Goal: Information Seeking & Learning: Check status

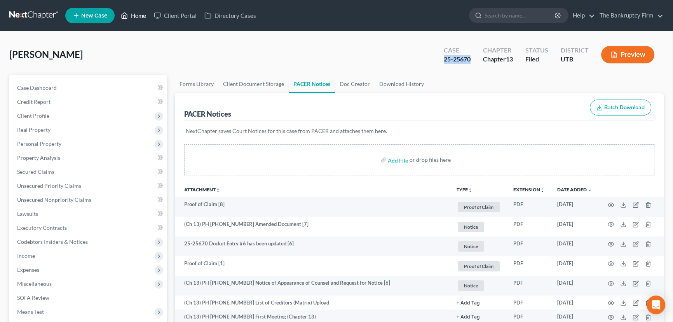
click at [137, 16] on link "Home" at bounding box center [133, 16] width 33 height 14
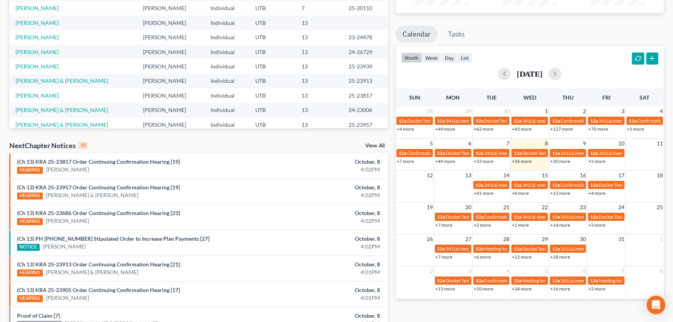
scroll to position [176, 0]
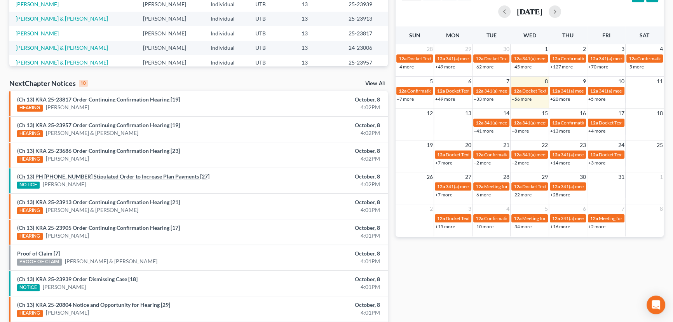
click at [126, 176] on link "(Ch 13) PH [PHONE_NUMBER] Stipulated Order to Increase Plan Payments [27]" at bounding box center [113, 176] width 192 height 7
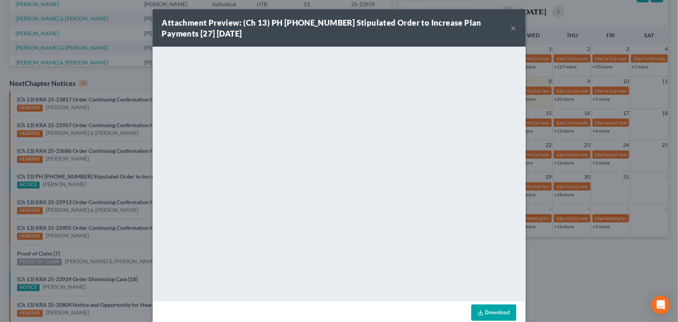
click at [116, 183] on div "Attachment Preview: (Ch 13) PH [PHONE_NUMBER] Stipulated Order to Increase Plan…" at bounding box center [339, 161] width 678 height 322
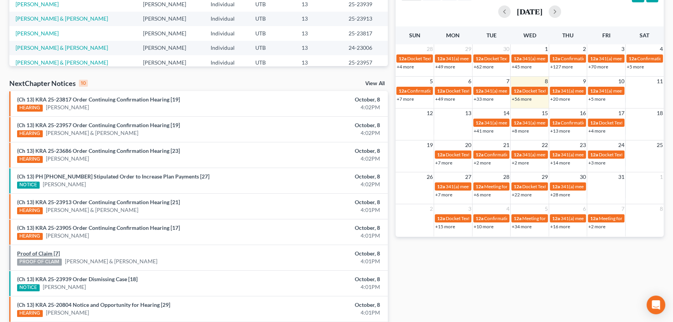
click at [40, 253] on link "Proof of Claim [7]" at bounding box center [38, 253] width 43 height 7
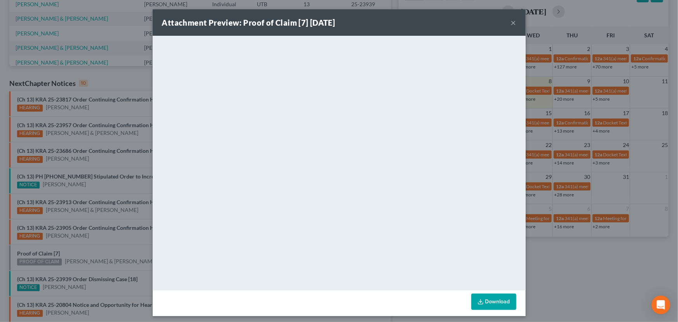
click at [82, 248] on div "Attachment Preview: Proof of Claim [7] [DATE] × <object ng-attr-data='[URL][DOM…" at bounding box center [339, 161] width 678 height 322
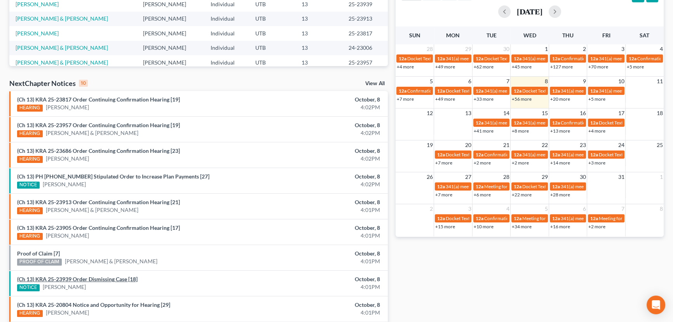
scroll to position [212, 0]
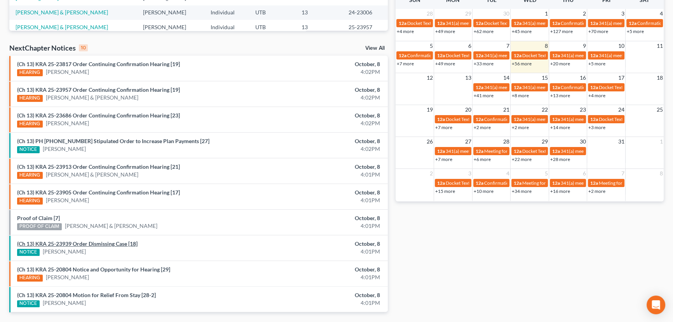
click at [109, 243] on link "(Ch 13) KRA 25-23939 Order Dismissing Case [18]" at bounding box center [77, 243] width 120 height 7
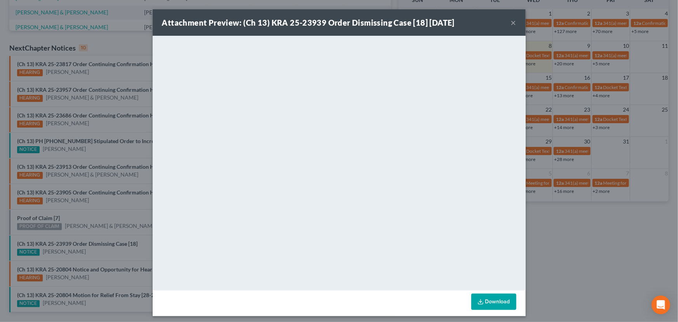
click at [98, 216] on div "Attachment Preview: (Ch 13) KRA 25-23939 Order Dismissing Case [18] [DATE] × Do…" at bounding box center [339, 161] width 678 height 322
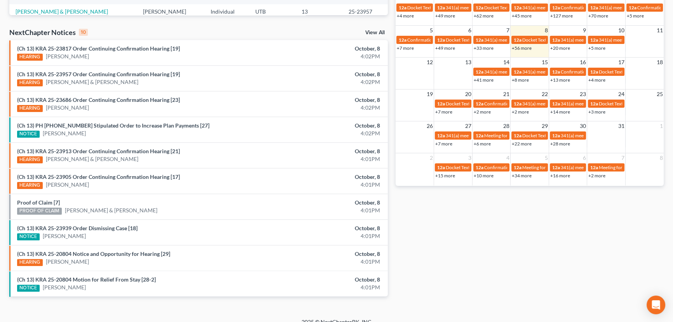
scroll to position [236, 0]
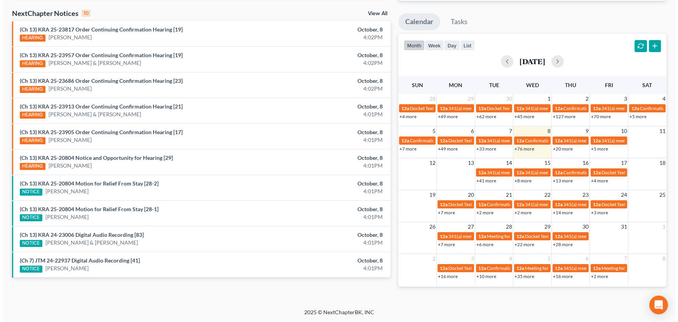
scroll to position [236, 0]
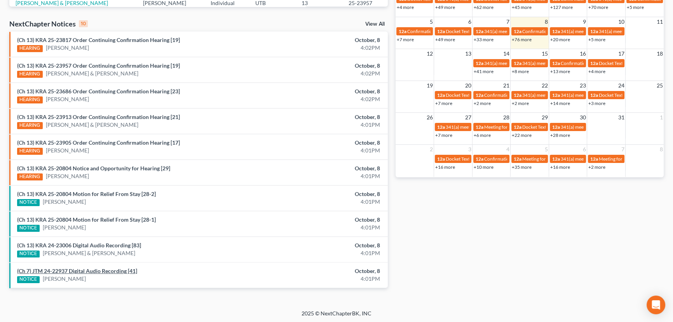
click at [83, 269] on link "(Ch 7) JTM 24-22937 Digital Audio Recording [41]" at bounding box center [77, 270] width 120 height 7
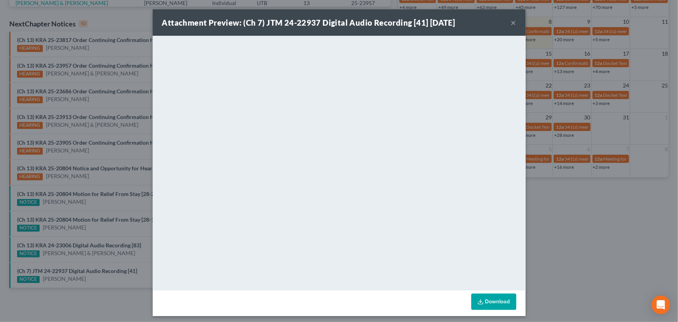
click at [112, 264] on div "Attachment Preview: (Ch 7) JTM 24-22937 Digital Audio Recording [41] 10/08/2025…" at bounding box center [339, 161] width 678 height 322
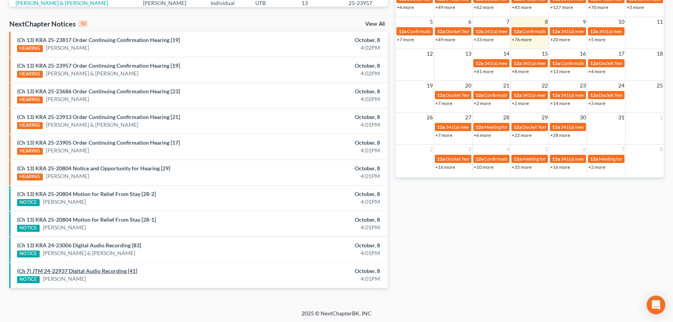
click at [103, 268] on link "(Ch 7) JTM 24-22937 Digital Audio Recording [41]" at bounding box center [77, 270] width 120 height 7
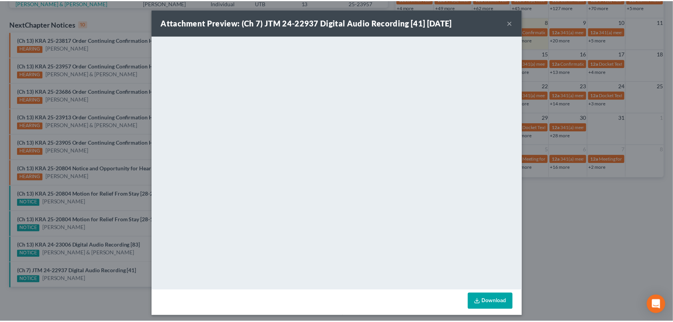
scroll to position [3, 0]
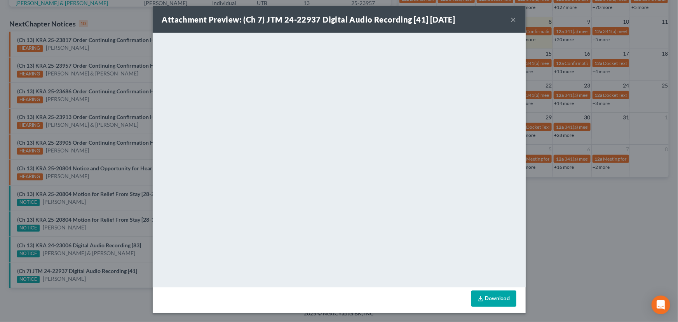
click at [121, 229] on div "Attachment Preview: (Ch 7) JTM 24-22937 Digital Audio Recording [41] 10/08/2025…" at bounding box center [339, 161] width 678 height 322
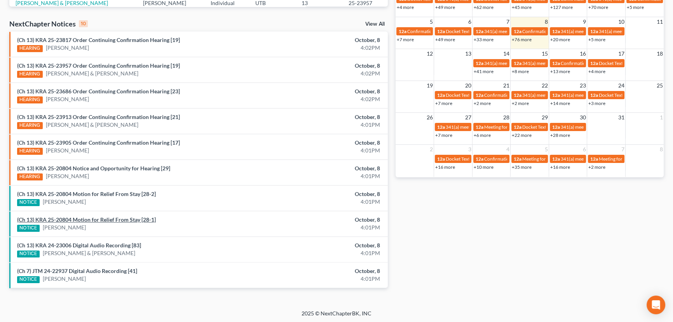
click at [107, 219] on link "(Ch 13) KRA 25-20804 Motion for Relief From Stay [28-1]" at bounding box center [86, 219] width 139 height 7
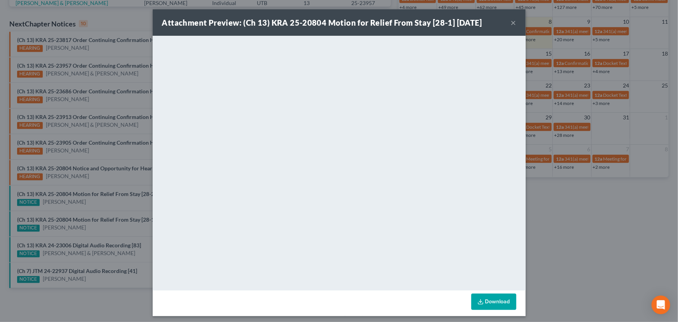
click at [97, 208] on div "Attachment Preview: (Ch 13) KRA 25-20804 Motion for Relief From Stay [28-1] 10/…" at bounding box center [339, 161] width 678 height 322
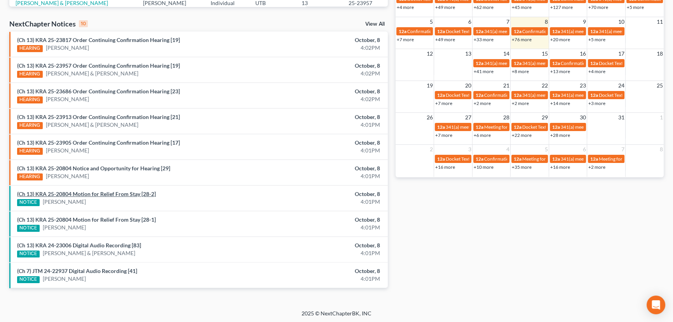
click at [97, 191] on link "(Ch 13) KRA 25-20804 Motion for Relief From Stay [28-2]" at bounding box center [86, 193] width 139 height 7
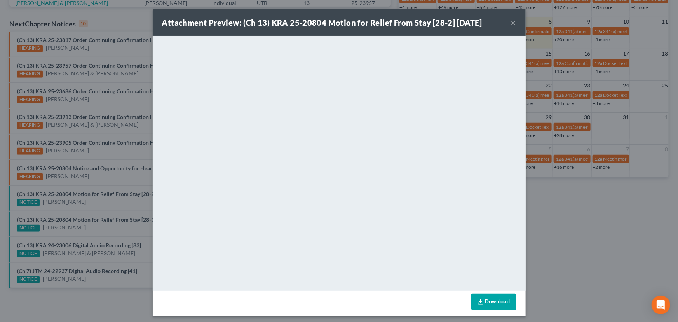
click at [102, 198] on div "Attachment Preview: (Ch 13) KRA 25-20804 Motion for Relief From Stay [28-2] 10/…" at bounding box center [339, 161] width 678 height 322
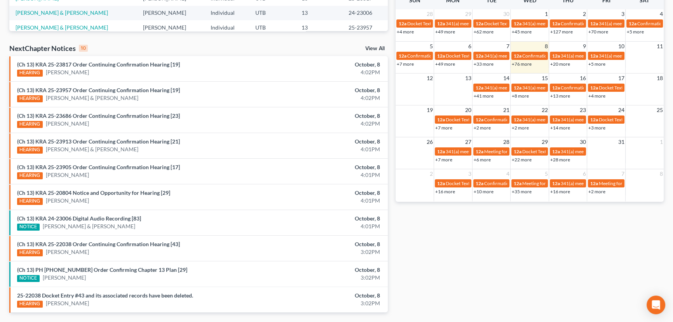
scroll to position [236, 0]
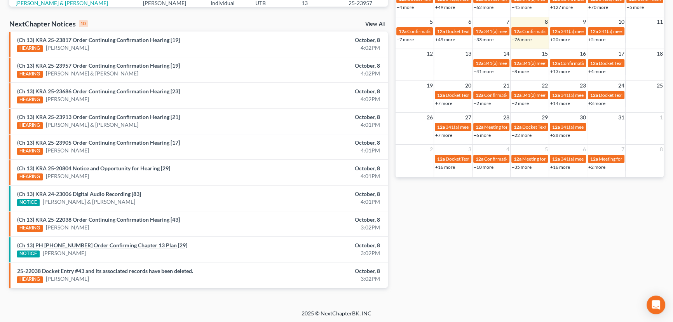
click at [108, 245] on link "(Ch 13) PH 25-22200 Order Confirming Chapter 13 Plan [29]" at bounding box center [102, 245] width 170 height 7
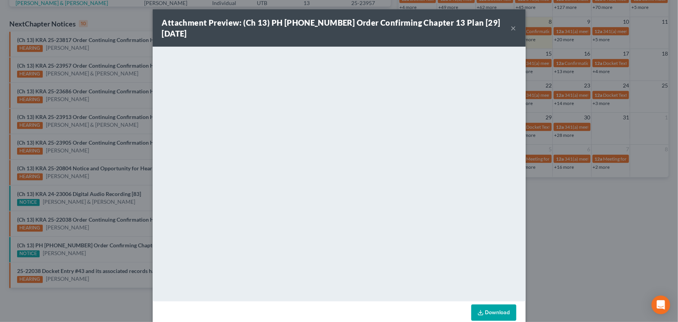
drag, startPoint x: 118, startPoint y: 251, endPoint x: 120, endPoint y: 244, distance: 6.9
click at [118, 251] on div "Attachment Preview: (Ch 13) PH 25-22200 Order Confirming Chapter 13 Plan [29] 1…" at bounding box center [339, 161] width 678 height 322
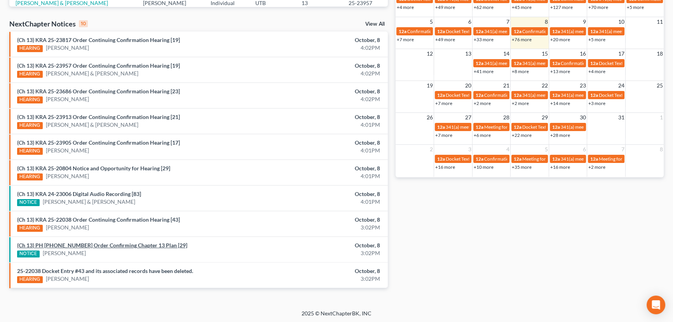
click at [105, 246] on link "(Ch 13) PH 25-22200 Order Confirming Chapter 13 Plan [29]" at bounding box center [102, 245] width 170 height 7
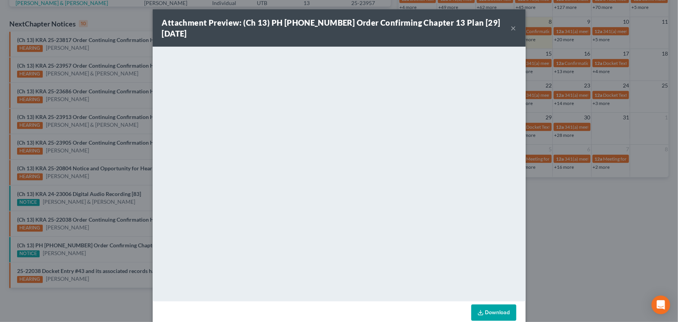
click at [93, 253] on div "Attachment Preview: (Ch 13) PH 25-22200 Order Confirming Chapter 13 Plan [29] 1…" at bounding box center [339, 161] width 678 height 322
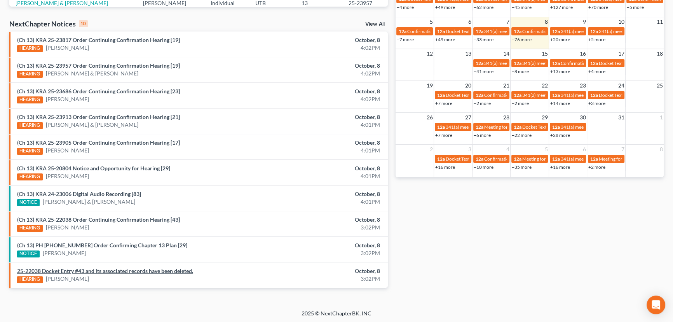
click at [124, 270] on link "25-22038 Docket Entry #43 and its associated records have been deleted." at bounding box center [105, 270] width 176 height 7
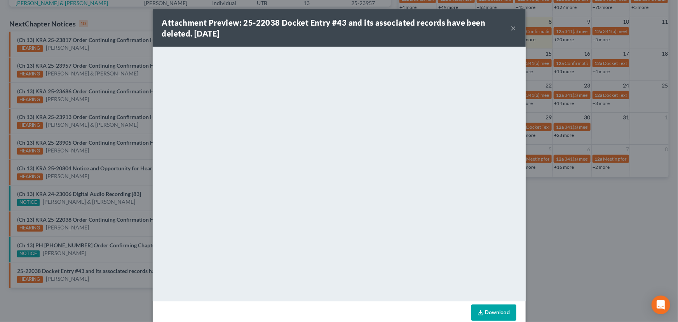
click at [108, 254] on div "Attachment Preview: 25-22038 Docket Entry #43 and its associated records have b…" at bounding box center [339, 161] width 678 height 322
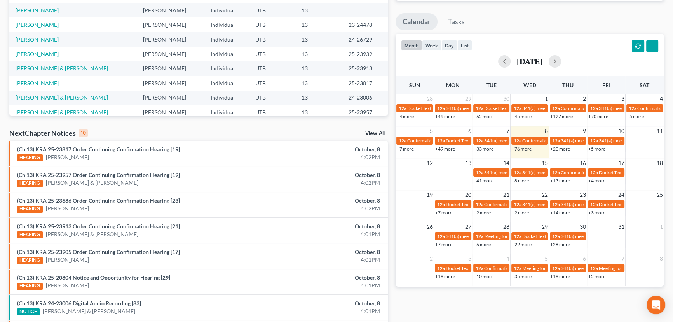
scroll to position [236, 0]
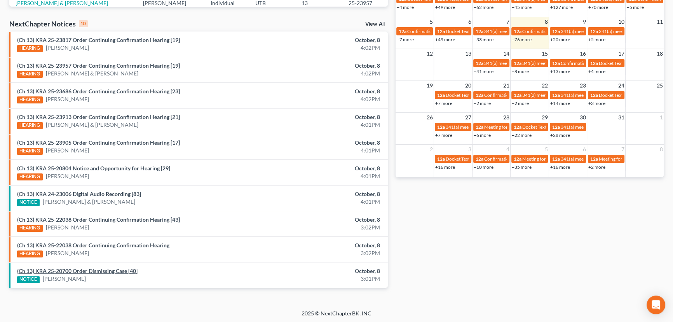
click at [99, 269] on link "(Ch 13) KRA 25-20700 Order Dismissing Case [40]" at bounding box center [77, 270] width 120 height 7
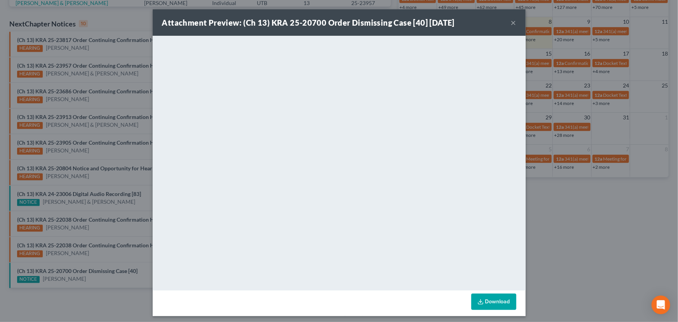
click at [104, 278] on div "Attachment Preview: (Ch 13) KRA 25-20700 Order Dismissing Case [40] 10/08/2025 …" at bounding box center [339, 161] width 678 height 322
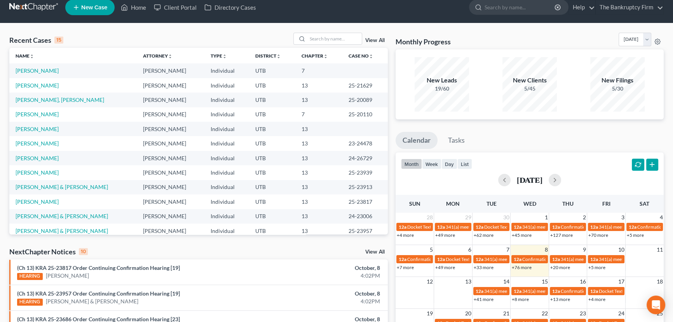
scroll to position [0, 0]
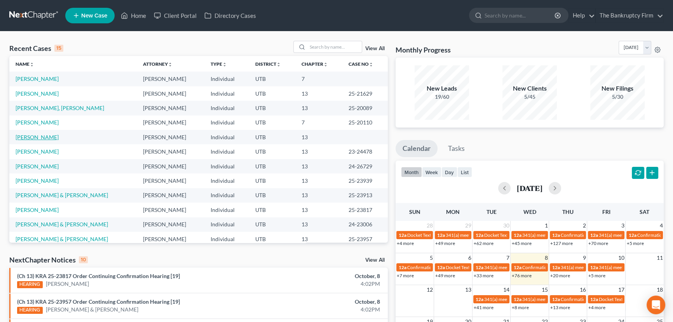
click at [43, 136] on link "[PERSON_NAME]" at bounding box center [37, 137] width 43 height 7
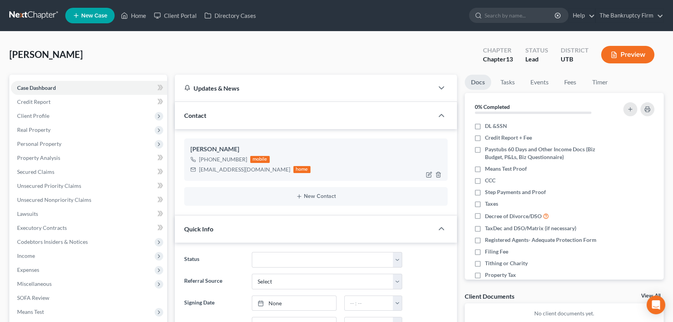
scroll to position [69, 0]
click at [251, 159] on img at bounding box center [252, 159] width 6 height 6
click at [43, 170] on span "Secured Claims" at bounding box center [35, 171] width 37 height 7
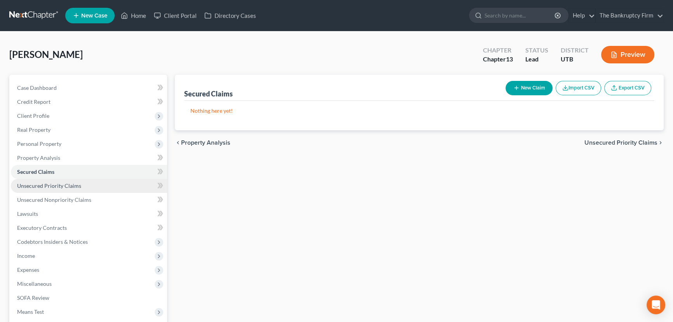
click at [52, 184] on span "Unsecured Priority Claims" at bounding box center [49, 185] width 64 height 7
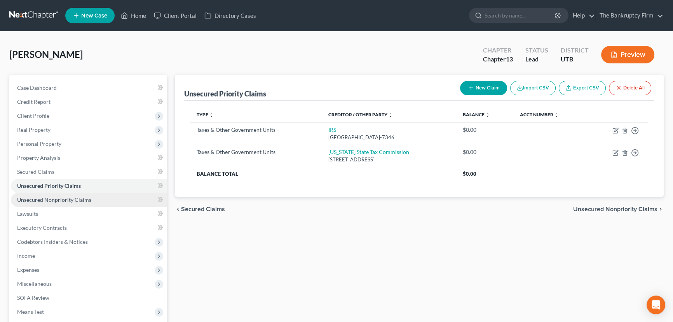
click at [68, 197] on span "Unsecured Nonpriority Claims" at bounding box center [54, 199] width 74 height 7
